Goal: Information Seeking & Learning: Learn about a topic

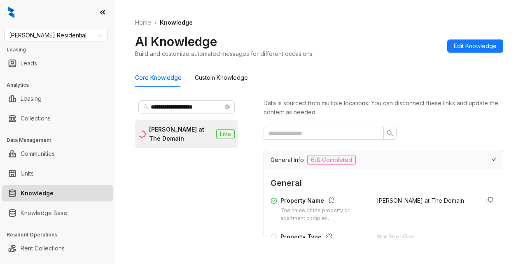
scroll to position [206, 0]
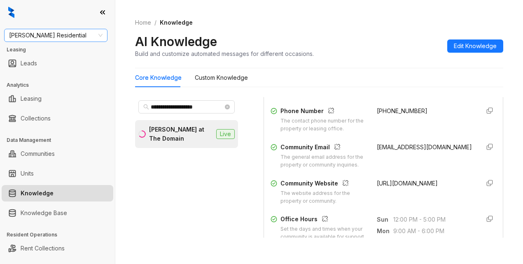
click at [74, 35] on span "[PERSON_NAME] Residential" at bounding box center [55, 35] width 93 height 12
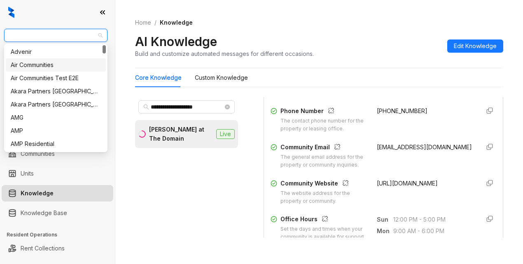
click at [23, 67] on div "Air Communities" at bounding box center [56, 65] width 90 height 9
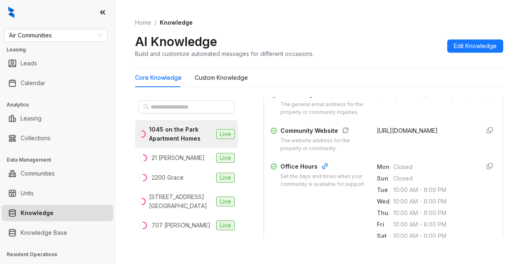
scroll to position [288, 0]
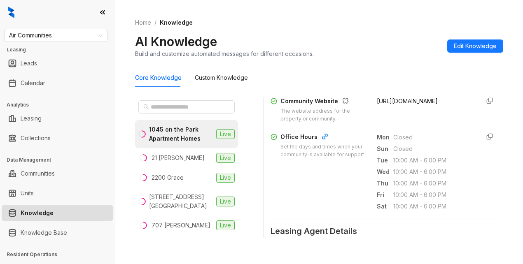
click at [354, 27] on div "Home / Knowledge AI Knowledge Build and customize automated messages for differ…" at bounding box center [319, 38] width 368 height 60
click at [181, 110] on input "text" at bounding box center [187, 107] width 72 height 9
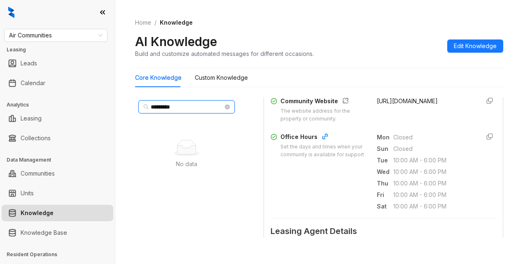
click at [164, 103] on input "*********" at bounding box center [187, 107] width 72 height 9
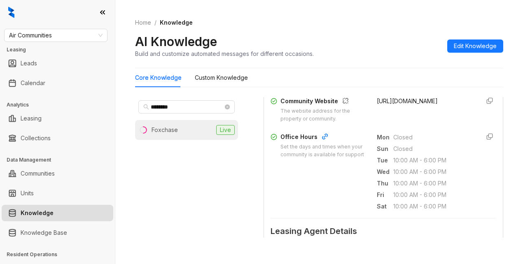
click at [165, 130] on div "Foxchase" at bounding box center [165, 130] width 26 height 9
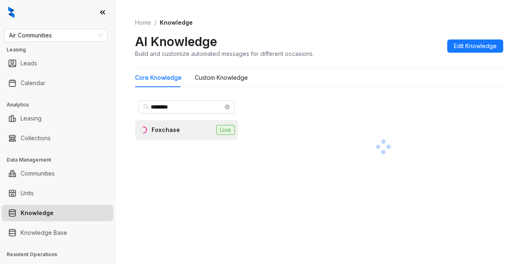
click at [310, 116] on div at bounding box center [384, 147] width 240 height 100
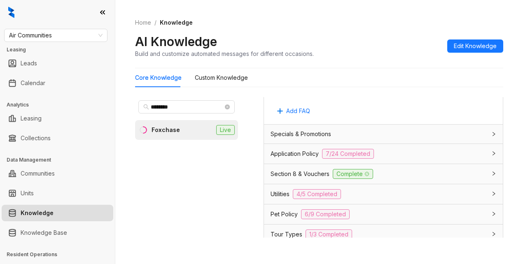
scroll to position [618, 0]
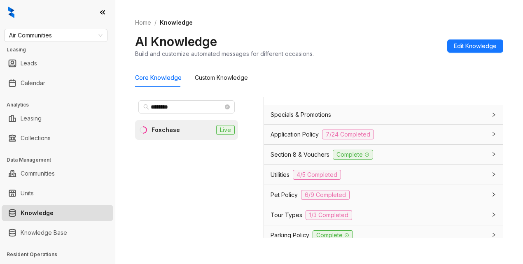
click at [274, 180] on span "Utilities" at bounding box center [280, 174] width 19 height 9
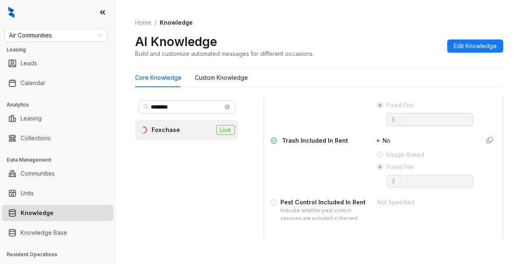
scroll to position [865, 0]
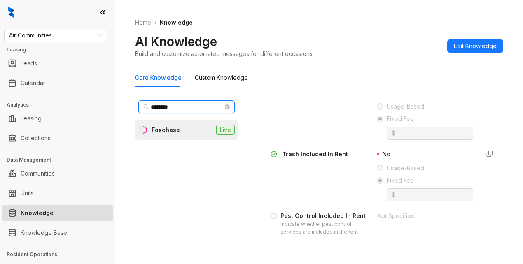
drag, startPoint x: 194, startPoint y: 106, endPoint x: 149, endPoint y: 96, distance: 46.5
click at [149, 98] on div "********" at bounding box center [186, 107] width 103 height 20
type input "**********"
click at [195, 133] on li "Palazzo West Live" at bounding box center [186, 130] width 103 height 20
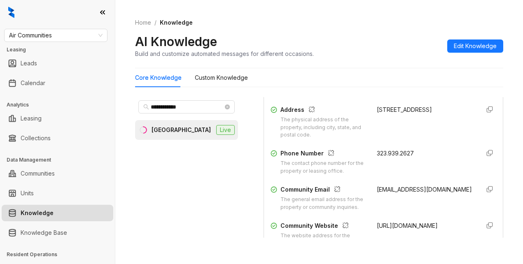
scroll to position [165, 0]
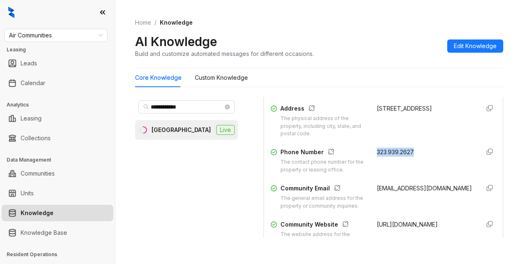
drag, startPoint x: 368, startPoint y: 159, endPoint x: 410, endPoint y: 163, distance: 42.7
click at [410, 163] on div "323.939.2627" at bounding box center [425, 161] width 96 height 26
copy span "323.939.2627"
drag, startPoint x: 375, startPoint y: 67, endPoint x: 315, endPoint y: 58, distance: 60.8
click at [374, 67] on div "Home / Knowledge AI Knowledge Build and customize automated messages for differ…" at bounding box center [319, 38] width 368 height 60
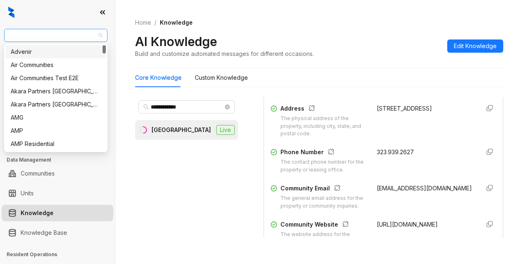
click at [65, 30] on span "Air Communities" at bounding box center [55, 35] width 93 height 12
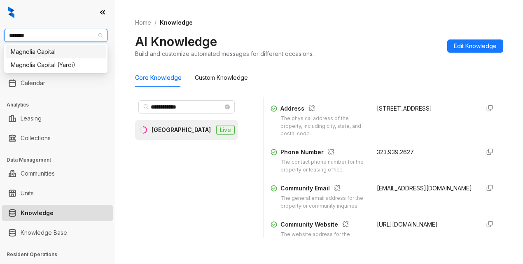
type input "********"
click at [40, 52] on div "Magnolia Capital" at bounding box center [56, 51] width 90 height 9
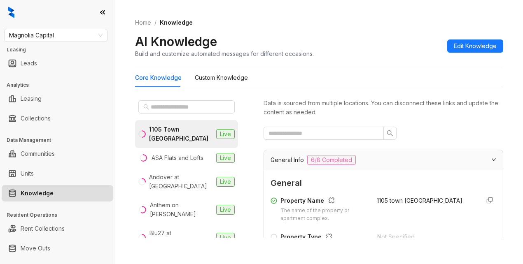
click at [308, 72] on div "Core Knowledge Custom Knowledge" at bounding box center [319, 77] width 368 height 19
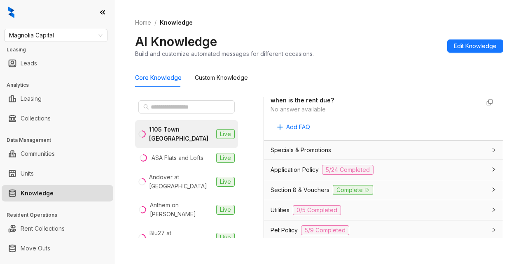
scroll to position [618, 0]
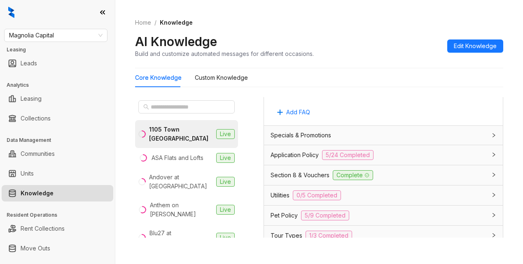
click at [307, 140] on span "Specials & Promotions" at bounding box center [301, 135] width 61 height 9
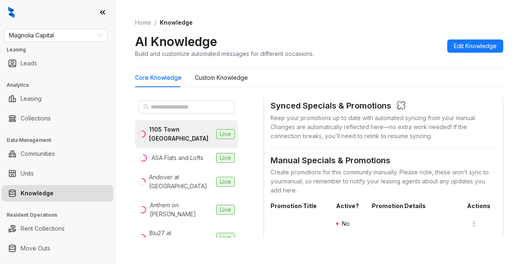
scroll to position [700, 0]
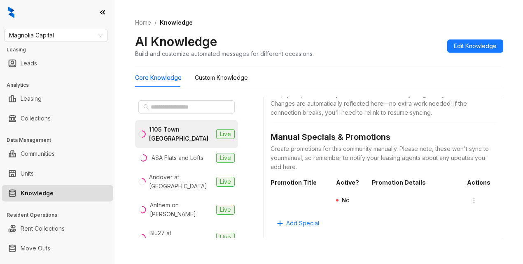
click at [192, 248] on div "Home / Knowledge AI Knowledge Build and customize automated messages for differ…" at bounding box center [319, 132] width 408 height 264
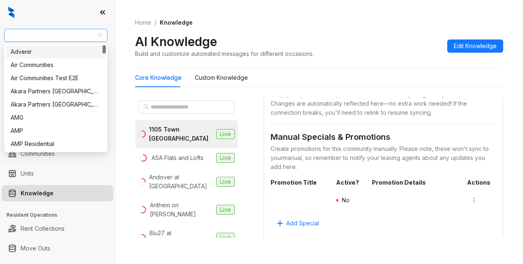
drag, startPoint x: 63, startPoint y: 35, endPoint x: 34, endPoint y: 37, distance: 29.7
click at [34, 37] on span "Magnolia Capital" at bounding box center [55, 35] width 93 height 12
type input "***"
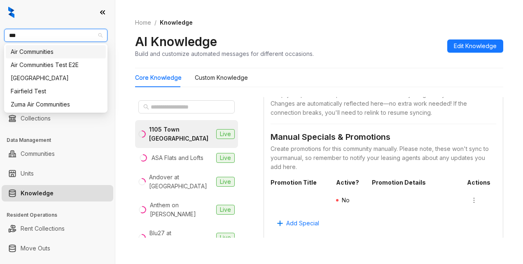
click at [43, 47] on div "Air Communities" at bounding box center [56, 51] width 90 height 9
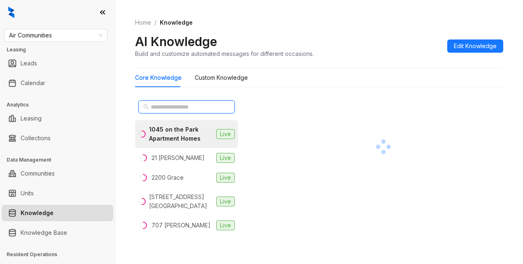
click at [175, 106] on input "text" at bounding box center [187, 107] width 72 height 9
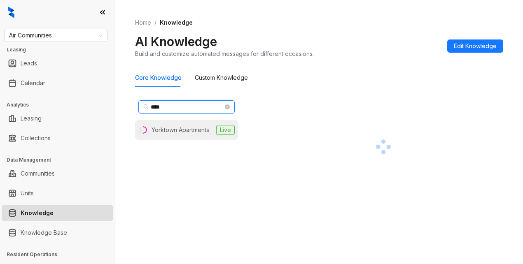
type input "****"
click at [187, 135] on li "Yorktown Apartments Live" at bounding box center [186, 130] width 103 height 20
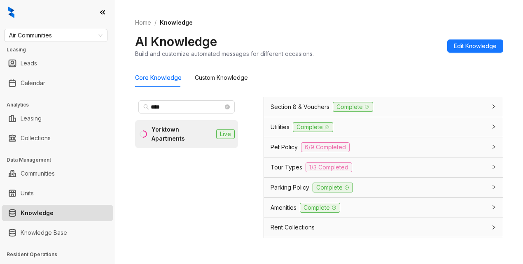
scroll to position [739, 0]
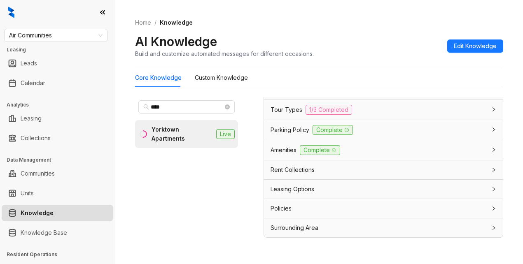
click at [280, 151] on span "Amenities" at bounding box center [284, 150] width 26 height 9
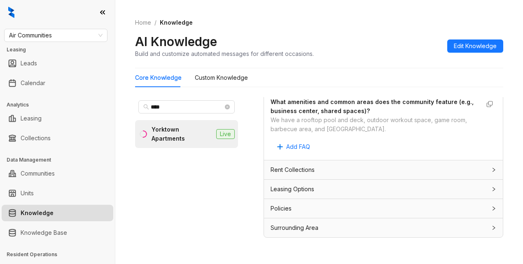
scroll to position [1196, 0]
click at [287, 193] on span "Leasing Options" at bounding box center [293, 189] width 44 height 9
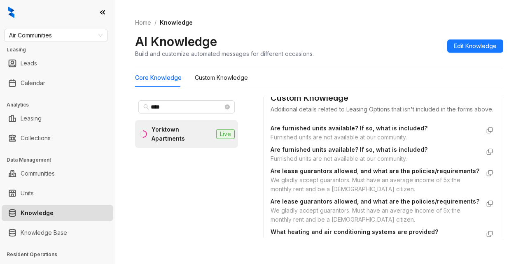
scroll to position [1320, 0]
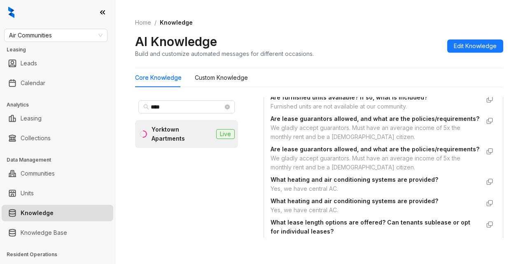
click at [329, 68] on div "Custom Knowledge Additional details related to Leasing Options that isn't inclu…" at bounding box center [384, 54] width 226 height 28
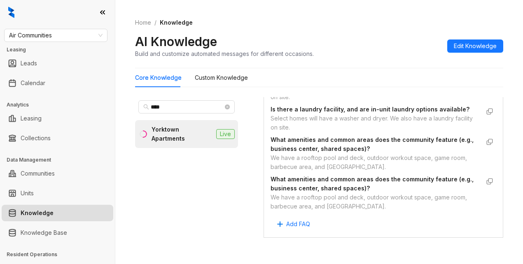
scroll to position [1031, 0]
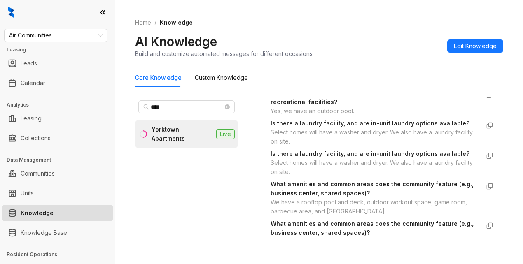
click at [308, 75] on strong "Are there outdoor spaces, a pool (indoor or outdoor), or other recreational fac…" at bounding box center [361, 67] width 180 height 16
